Goal: Transaction & Acquisition: Purchase product/service

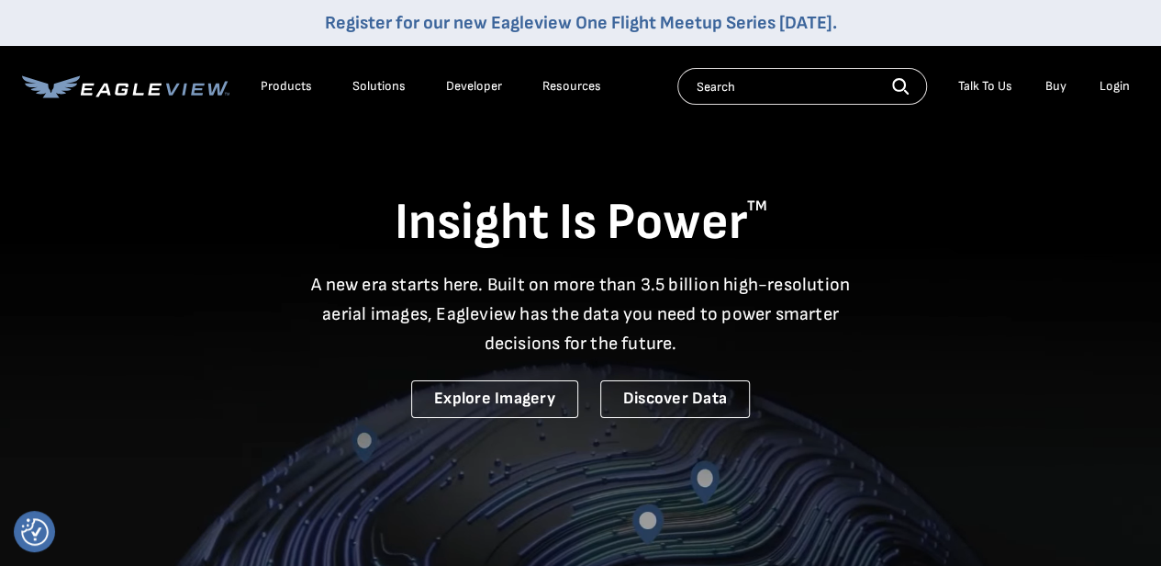
click at [290, 85] on div "Products" at bounding box center [286, 86] width 51 height 17
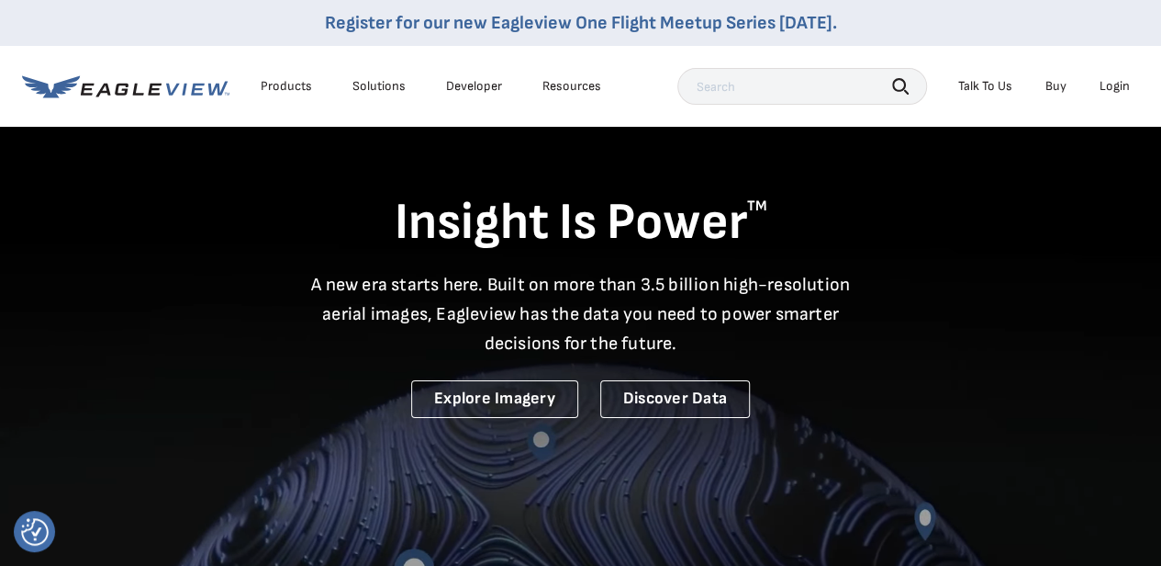
click at [1053, 85] on link "Buy" at bounding box center [1056, 86] width 21 height 17
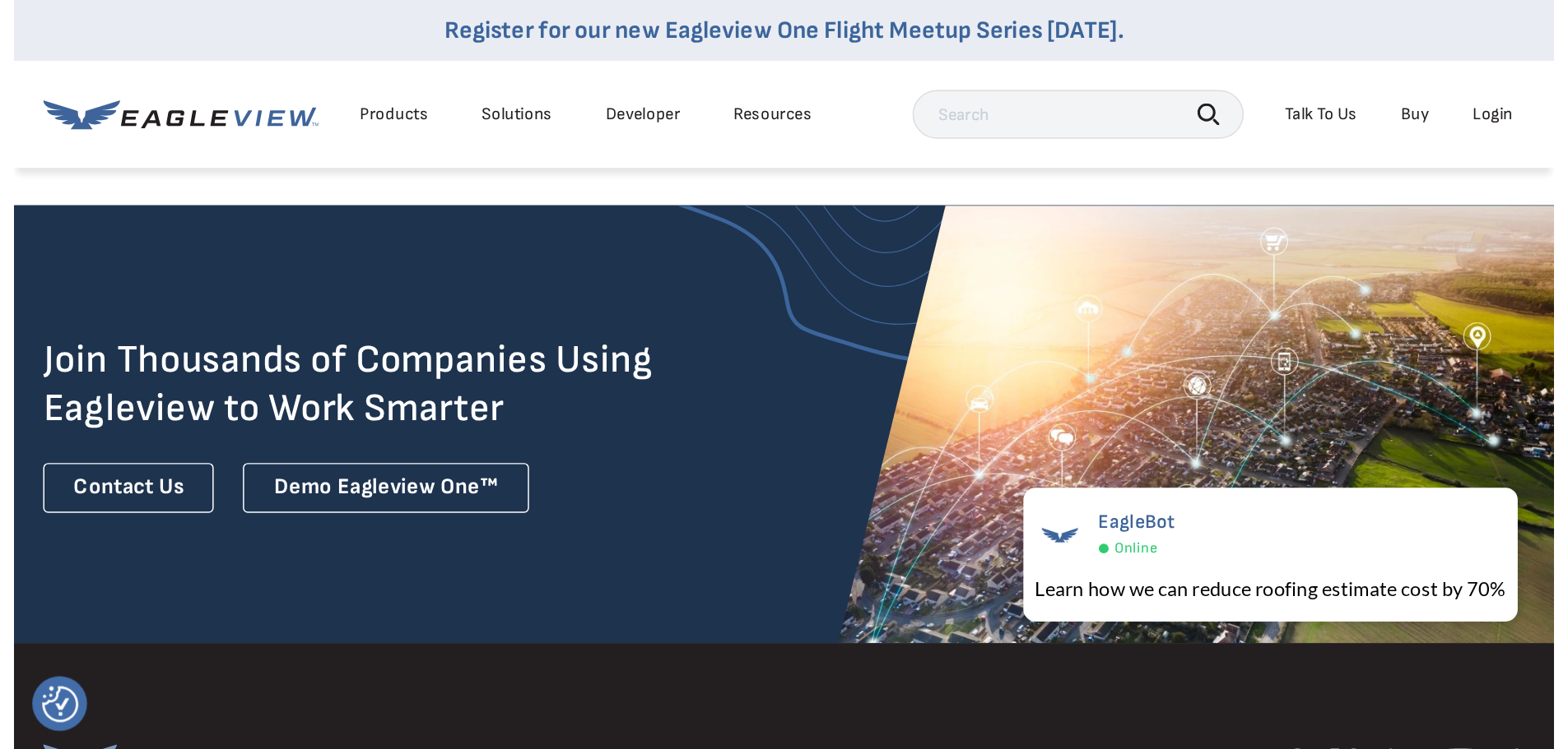
scroll to position [4188, 0]
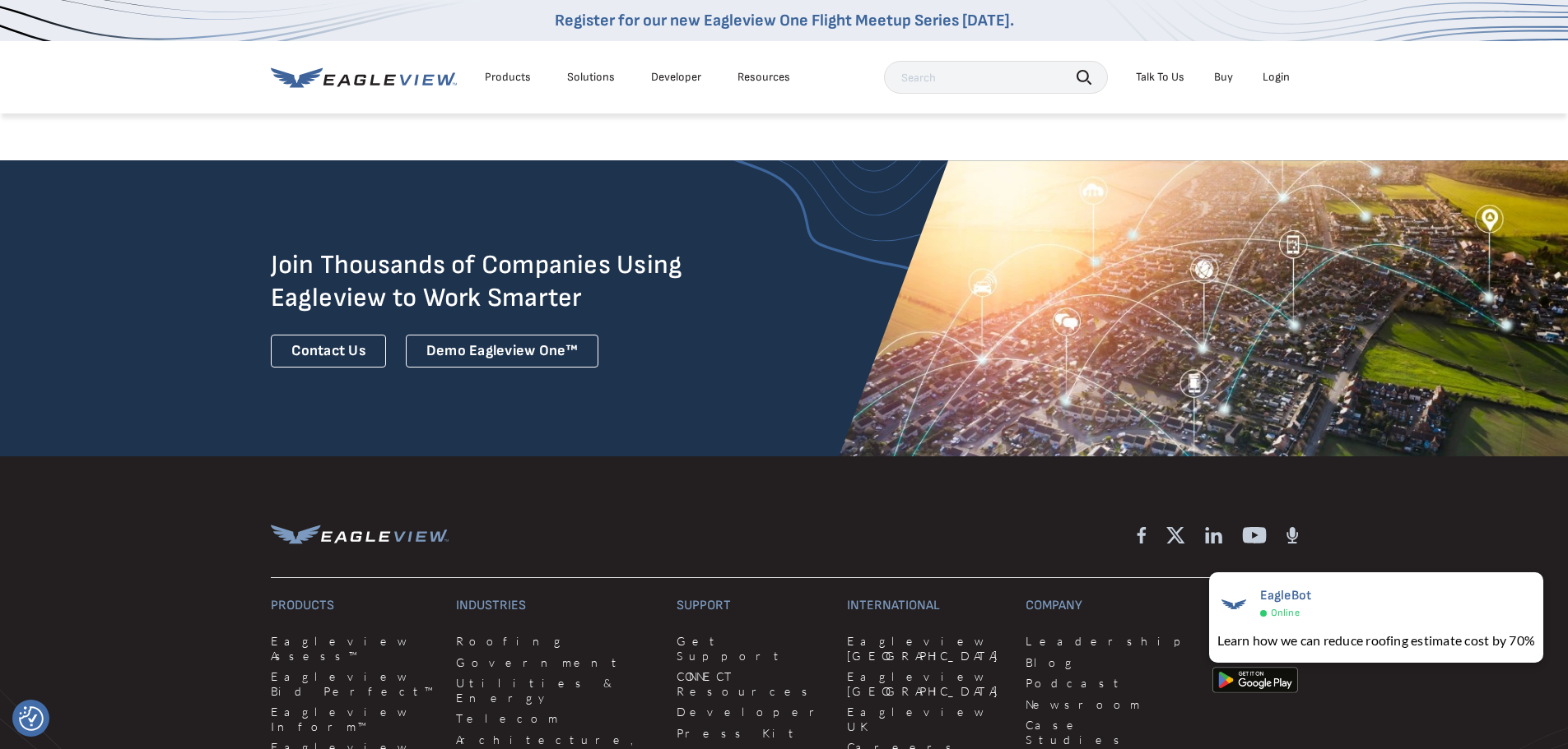
click at [517, 77] on div "Products" at bounding box center [507, 77] width 46 height 15
